Goal: Task Accomplishment & Management: Manage account settings

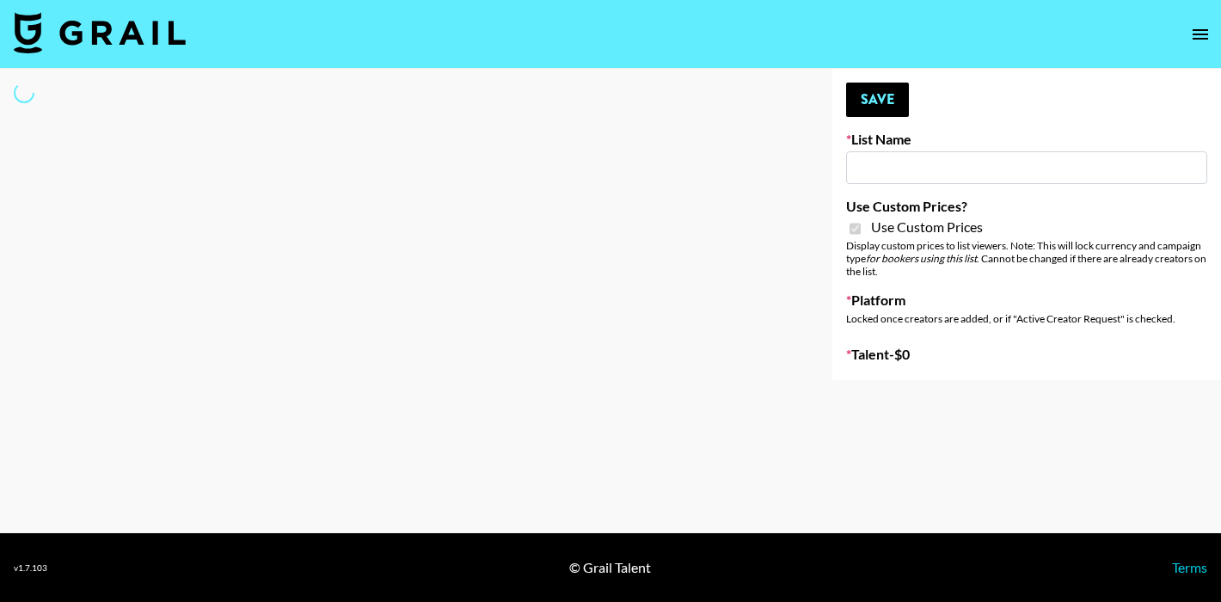
type input "Brickhouse - Women (20th Sept)"
checkbox input "true"
select select "Brand"
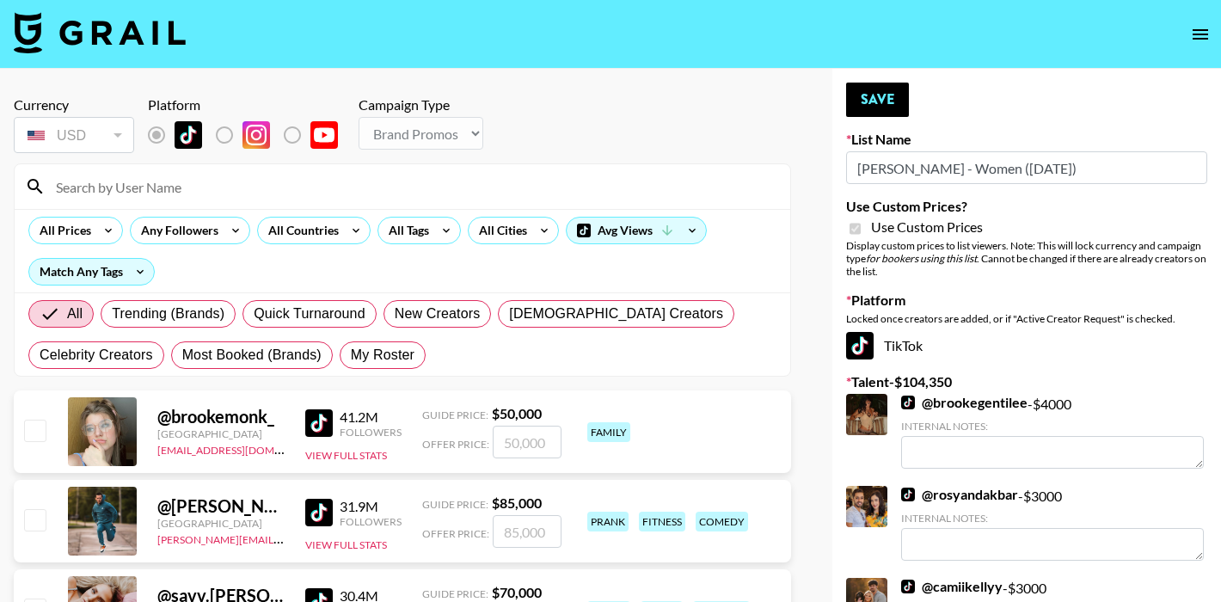
click at [161, 185] on input at bounding box center [413, 187] width 734 height 28
type input "jennadill"
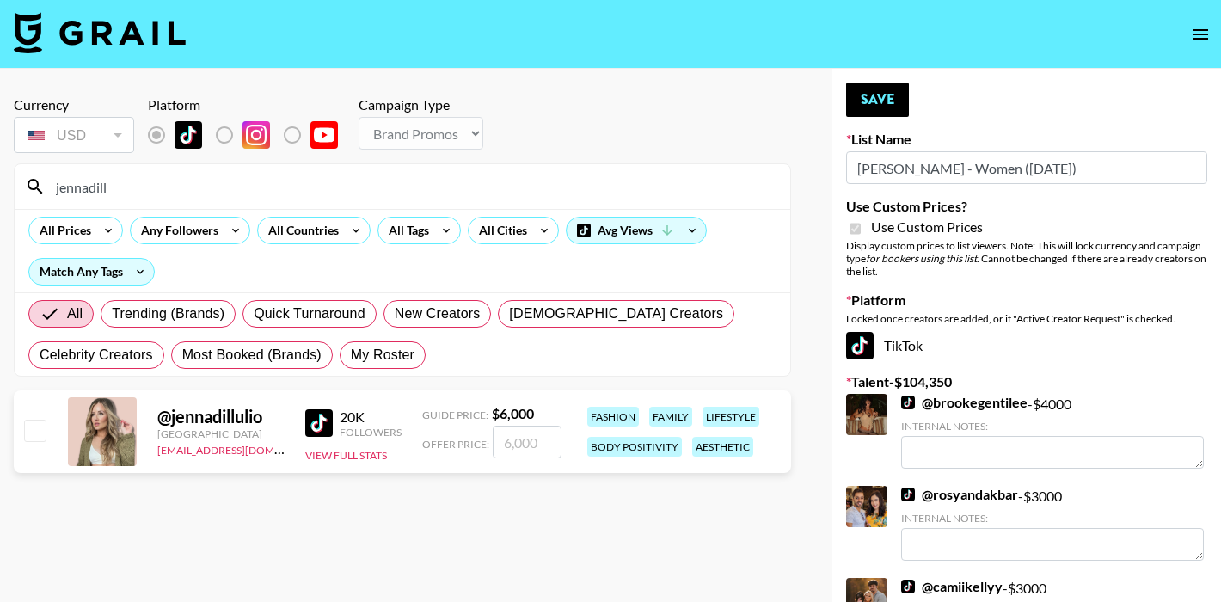
click at [500, 448] on input "number" at bounding box center [527, 442] width 69 height 33
checkbox input "true"
type input "2500"
click at [883, 101] on button "Save" at bounding box center [877, 100] width 63 height 34
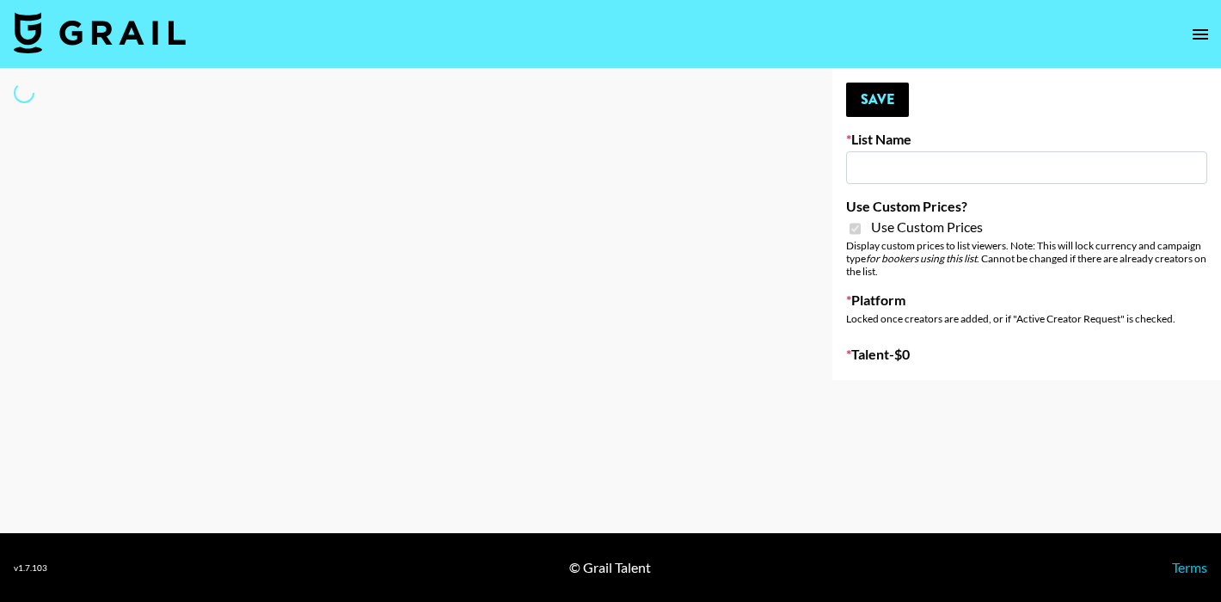
type input "[PERSON_NAME] - Fitness ([DATE])"
checkbox input "true"
select select "Brand"
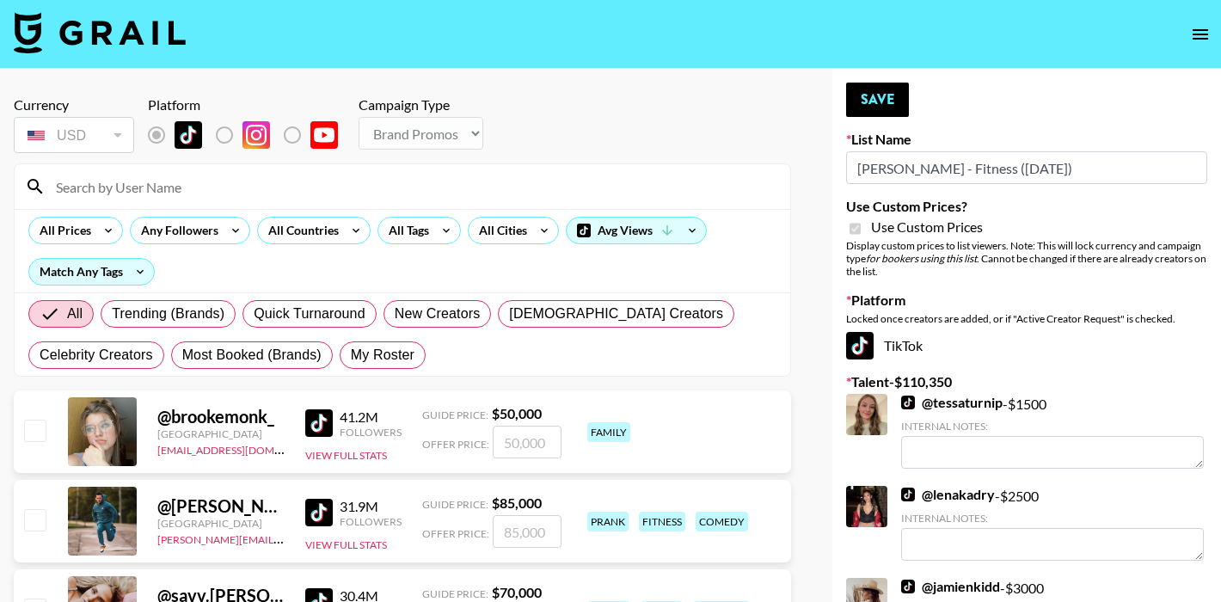
click at [117, 189] on input at bounding box center [413, 187] width 734 height 28
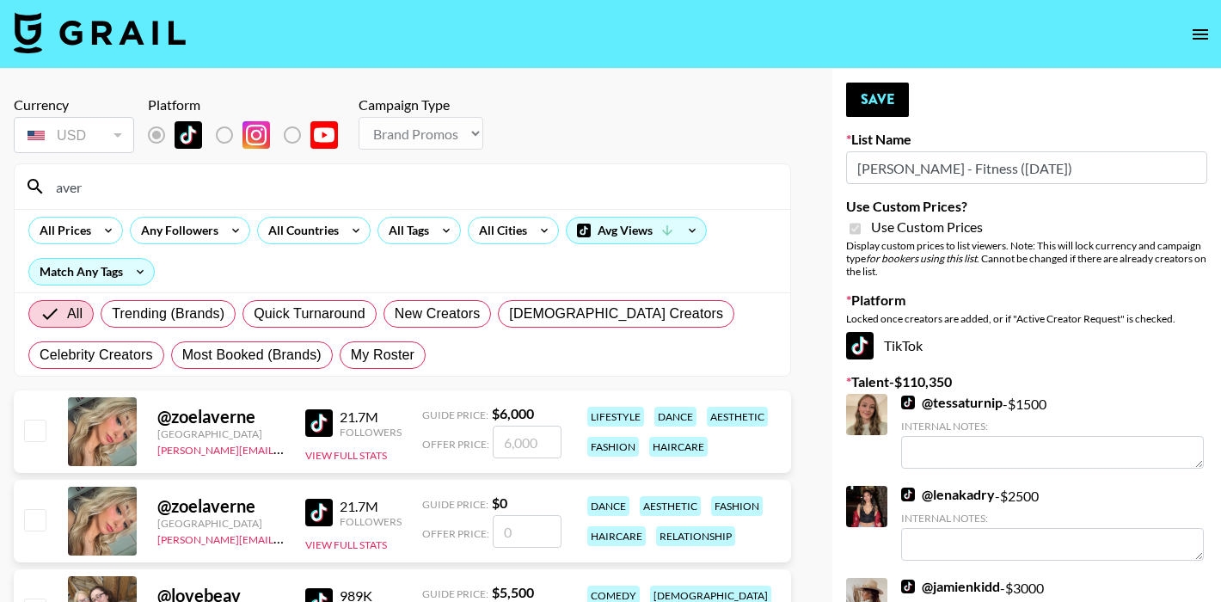
type input "averyy"
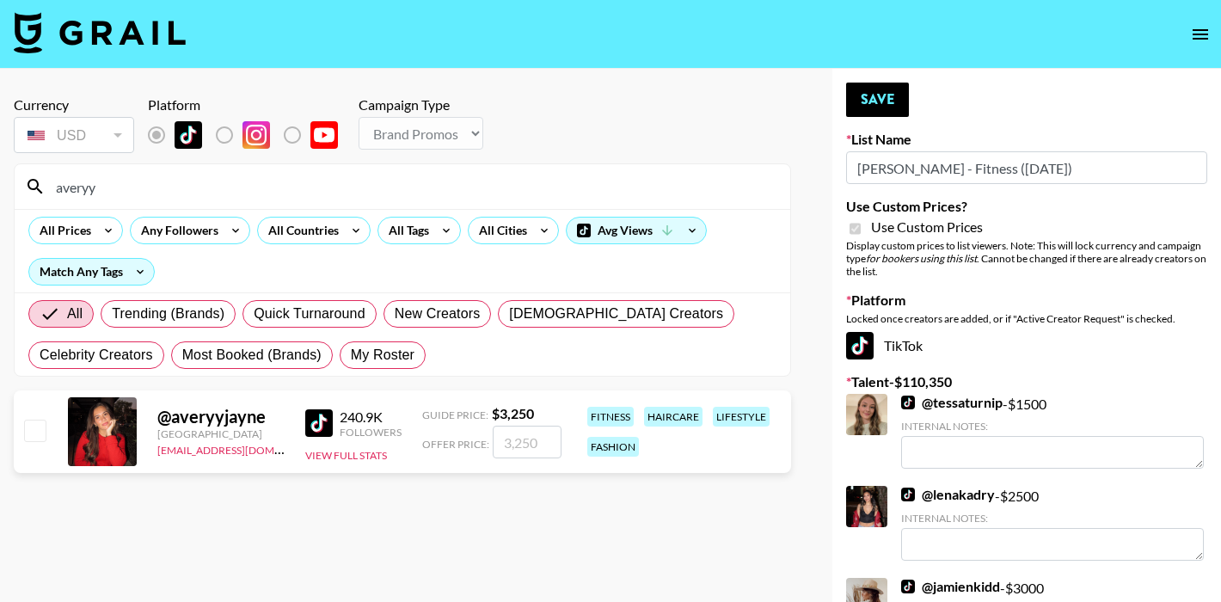
click at [521, 436] on input "number" at bounding box center [527, 442] width 69 height 33
checkbox input "true"
type input "1"
checkbox input "false"
checkbox input "true"
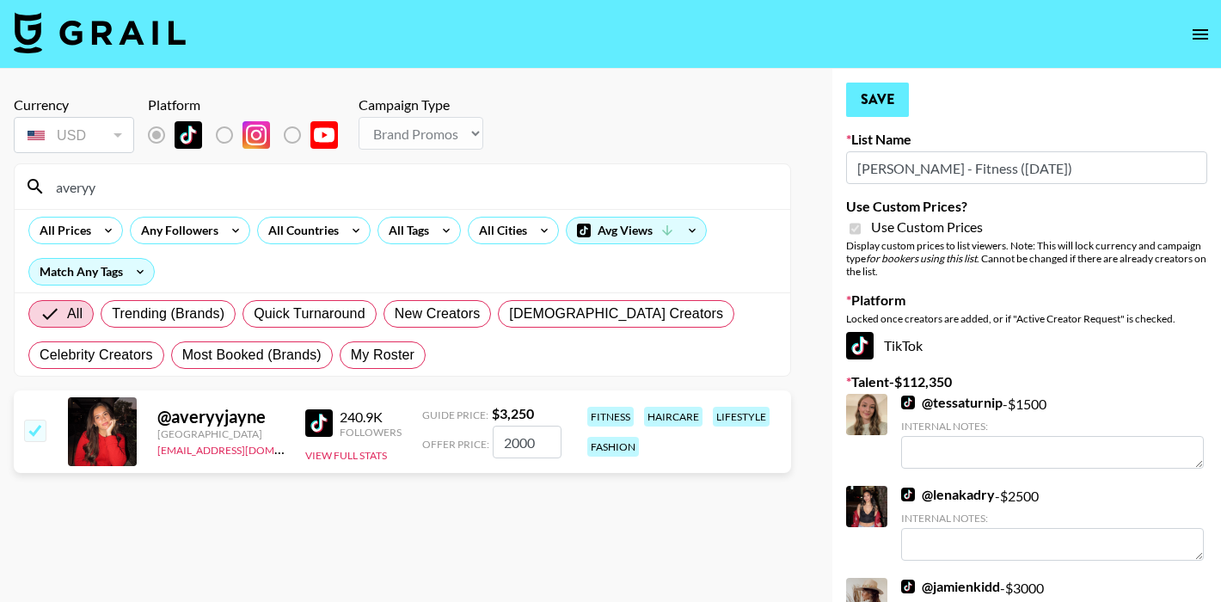
type input "2000"
click at [878, 101] on button "Save" at bounding box center [877, 100] width 63 height 34
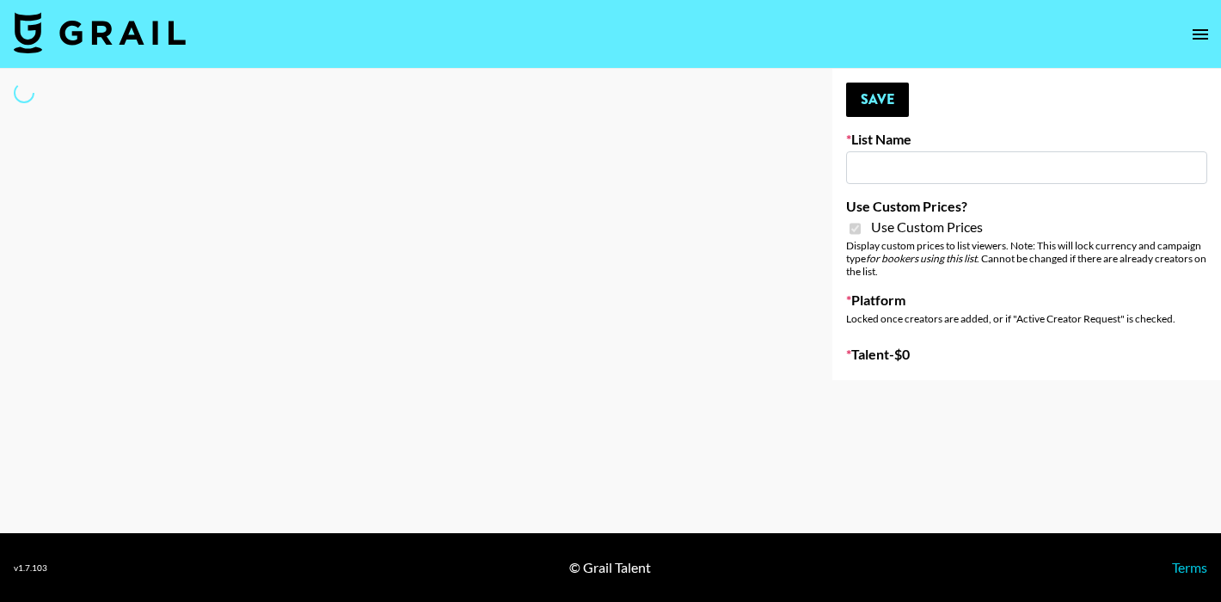
type input "[PERSON_NAME] - Relatable ([DATE])"
checkbox input "true"
select select "Brand"
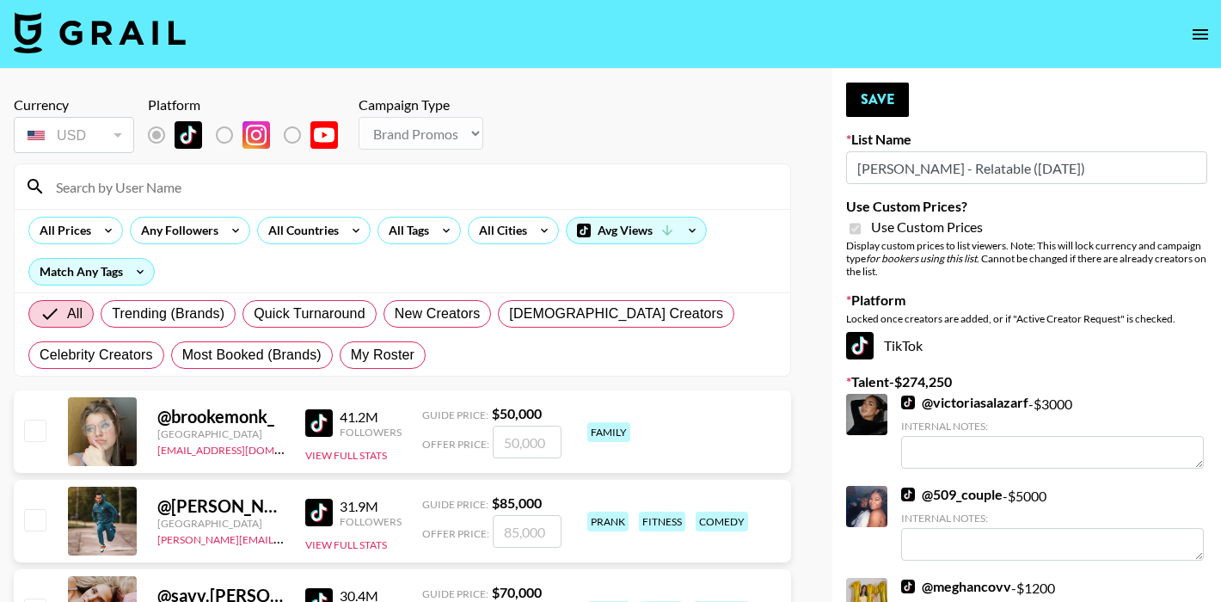
click at [185, 199] on input at bounding box center [413, 187] width 734 height 28
type input "averyy"
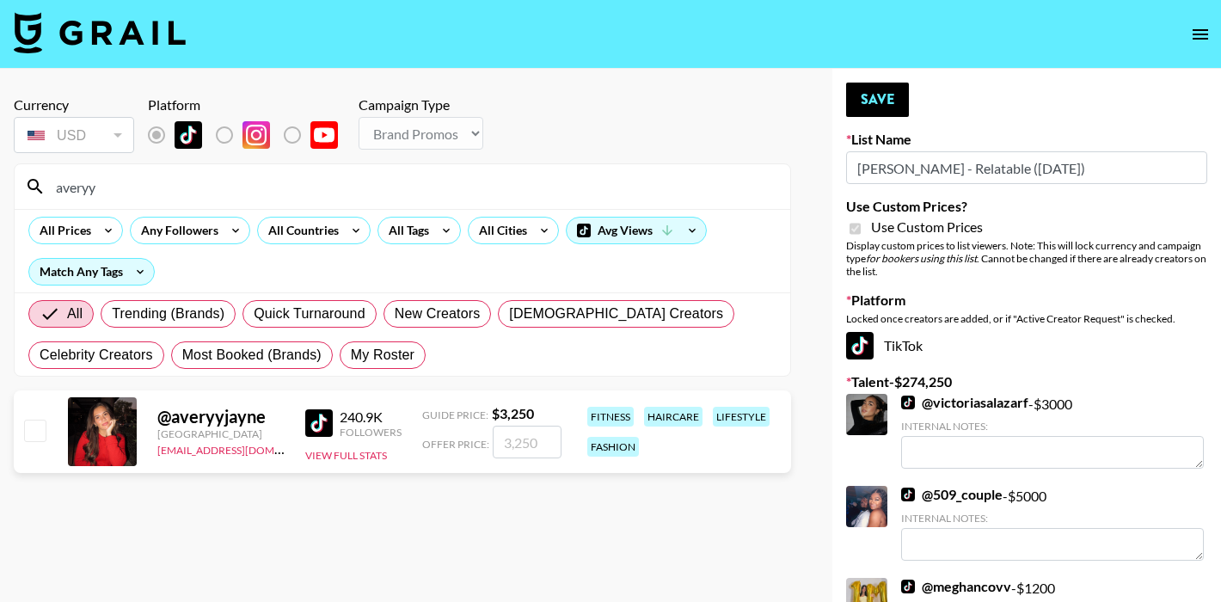
click at [505, 443] on input "number" at bounding box center [527, 442] width 69 height 33
type input "2"
checkbox input "true"
type input "2000"
click at [885, 103] on button "Save" at bounding box center [877, 100] width 63 height 34
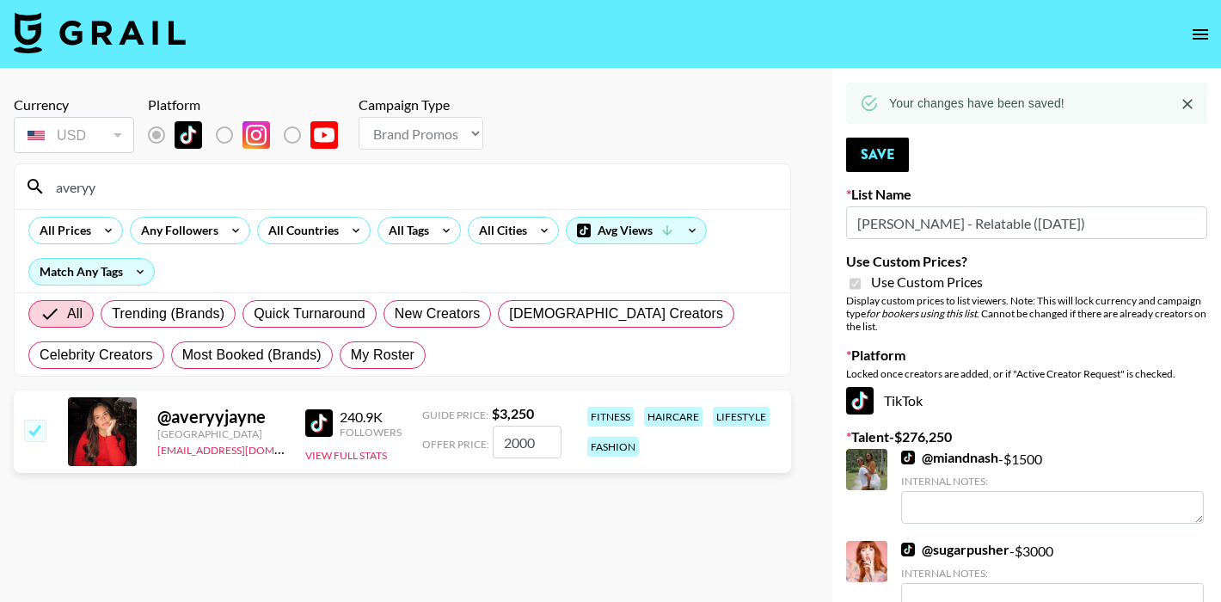
drag, startPoint x: 113, startPoint y: 190, endPoint x: 28, endPoint y: 181, distance: 84.7
click at [28, 181] on div "averyy" at bounding box center [402, 186] width 775 height 45
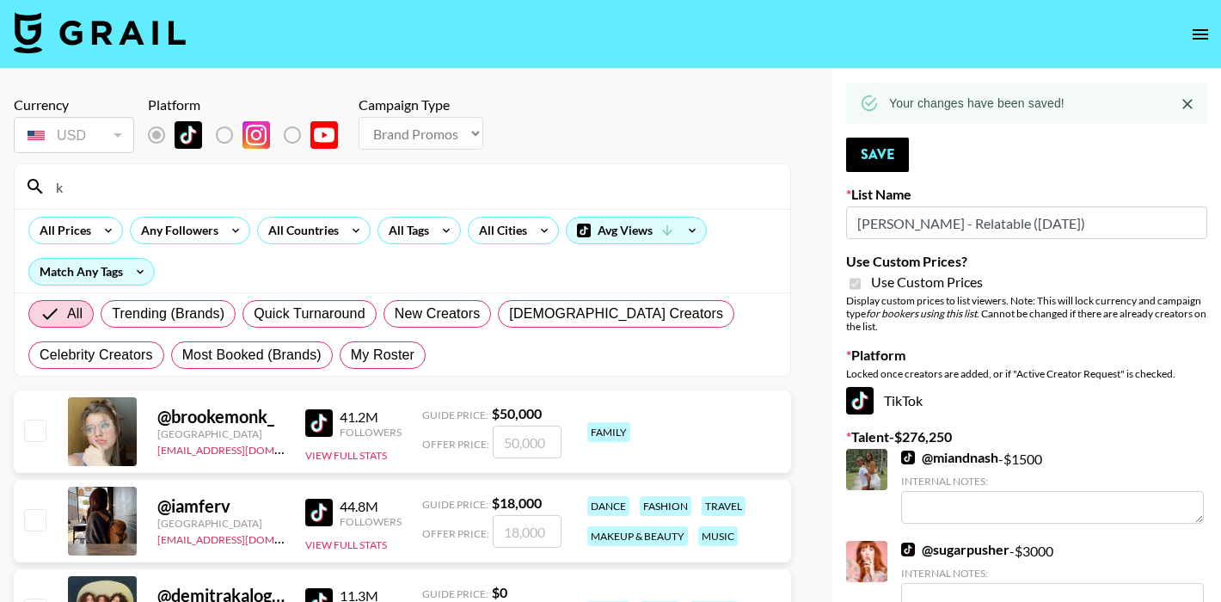
type input "[PERSON_NAME]"
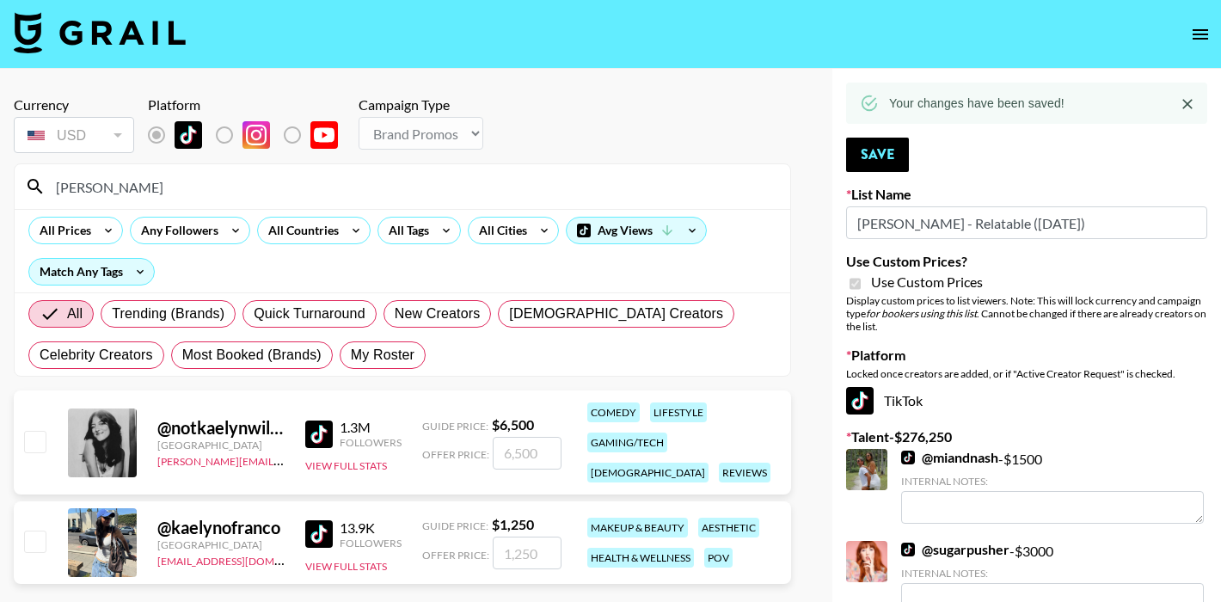
click at [31, 536] on input "checkbox" at bounding box center [34, 540] width 21 height 21
checkbox input "true"
type input "1250"
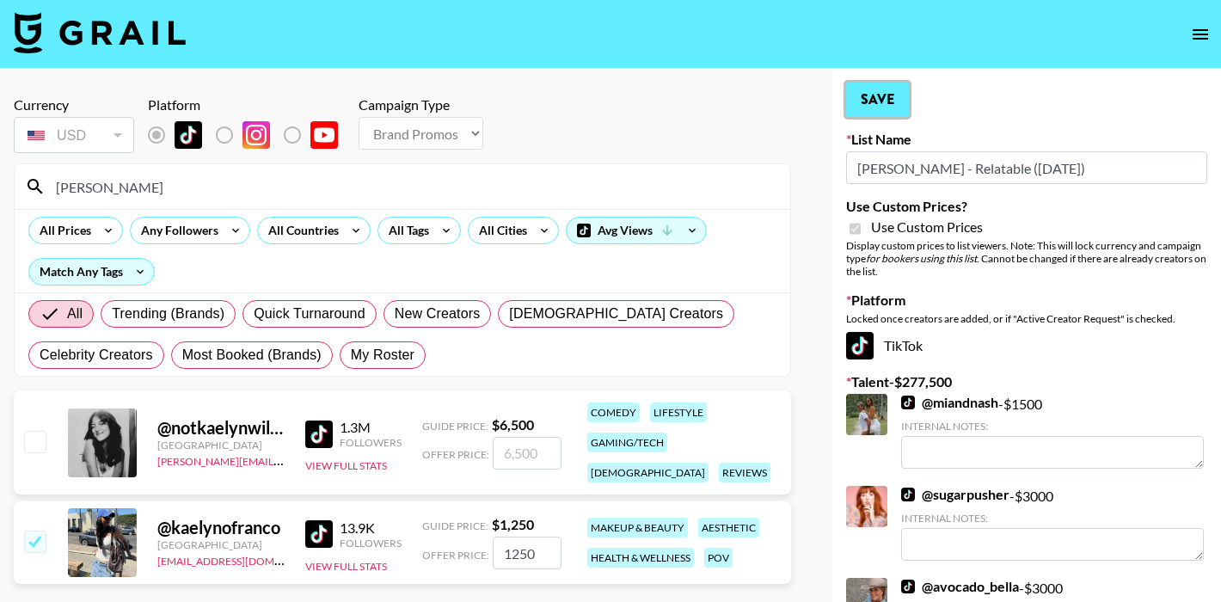
click at [882, 98] on button "Save" at bounding box center [877, 100] width 63 height 34
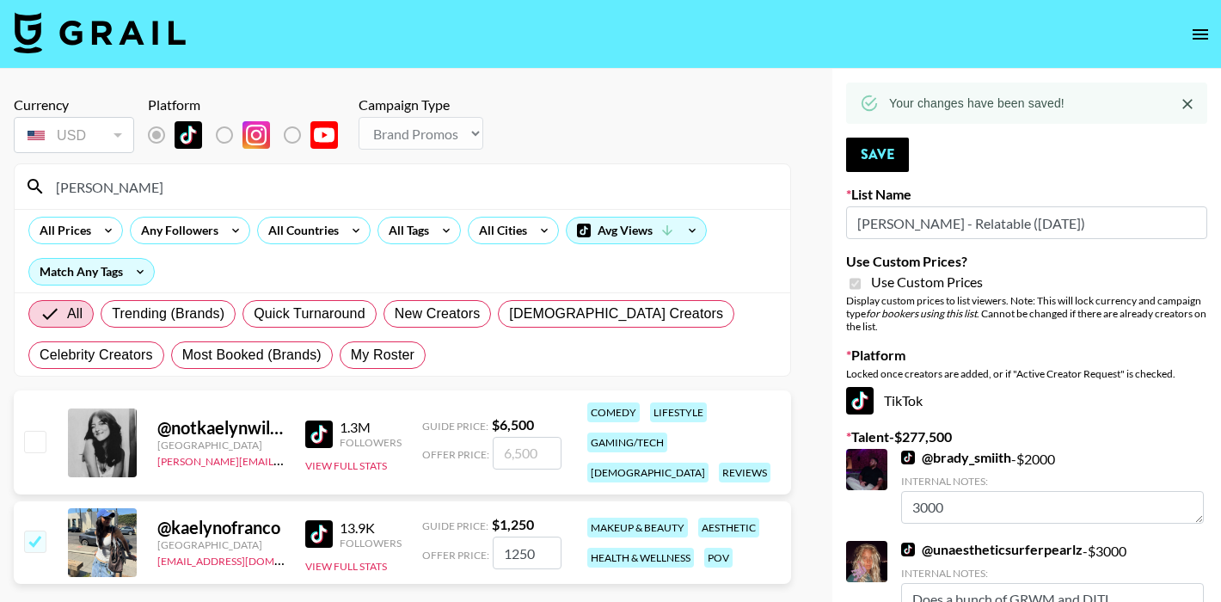
click at [148, 190] on input "[PERSON_NAME]" at bounding box center [413, 187] width 734 height 28
drag, startPoint x: 137, startPoint y: 192, endPoint x: 0, endPoint y: 195, distance: 136.7
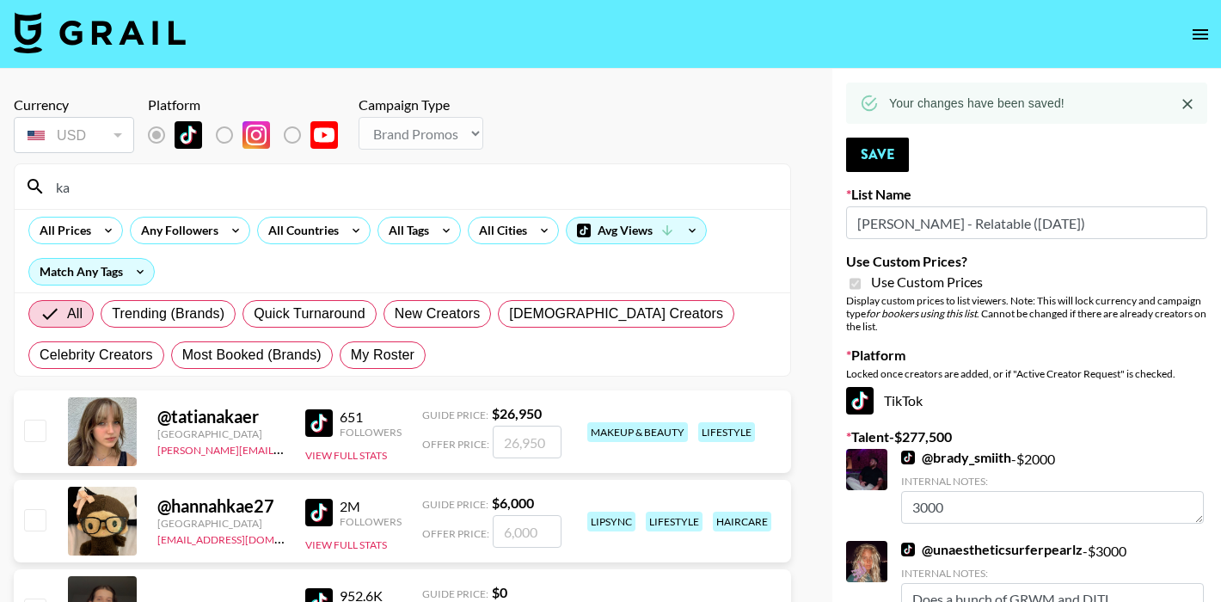
type input "k"
